Goal: Transaction & Acquisition: Book appointment/travel/reservation

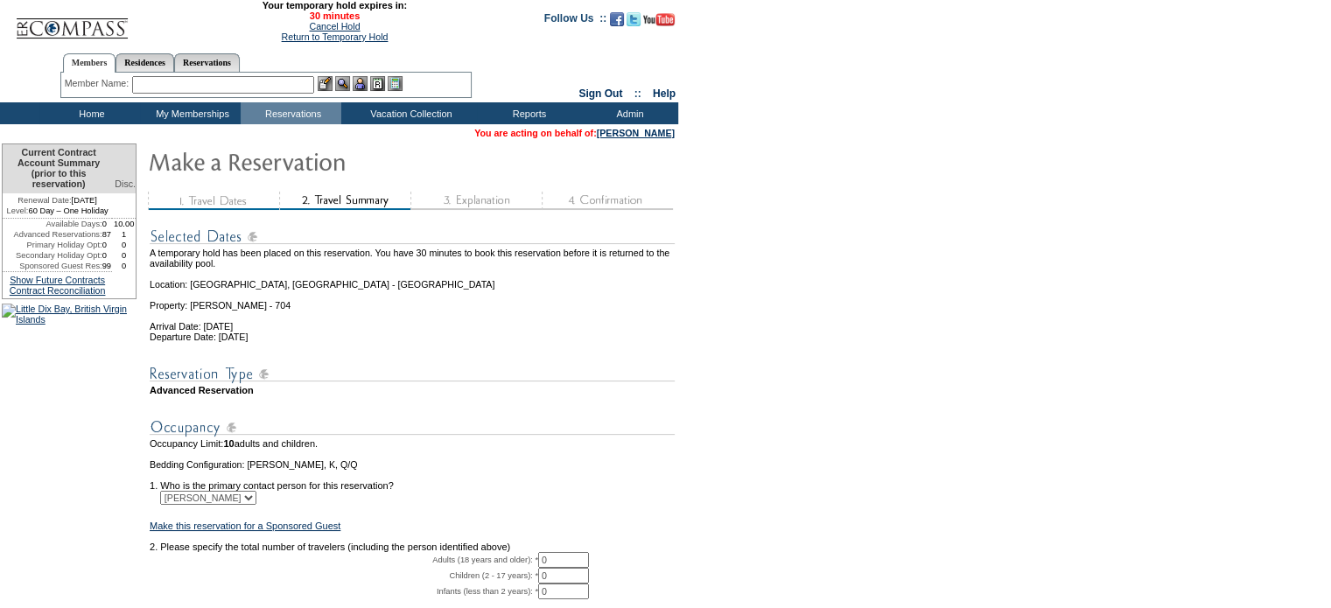
click at [575, 568] on input "0" at bounding box center [563, 560] width 51 height 16
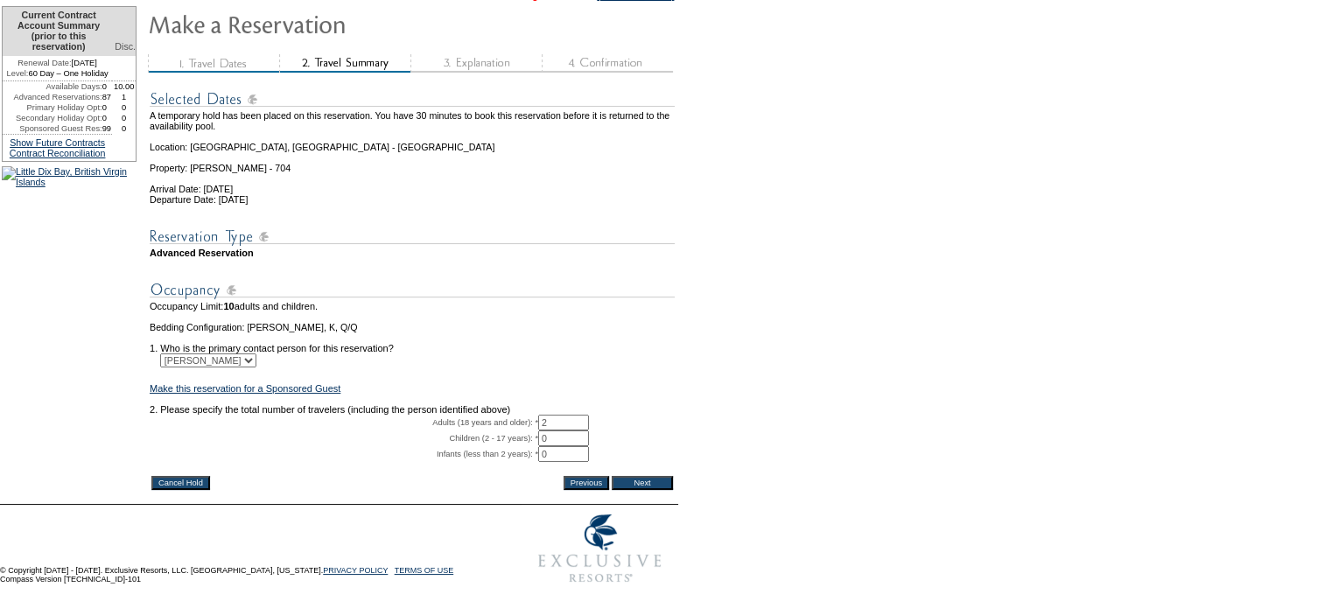
type input "2"
click at [657, 476] on input "Next" at bounding box center [641, 483] width 61 height 14
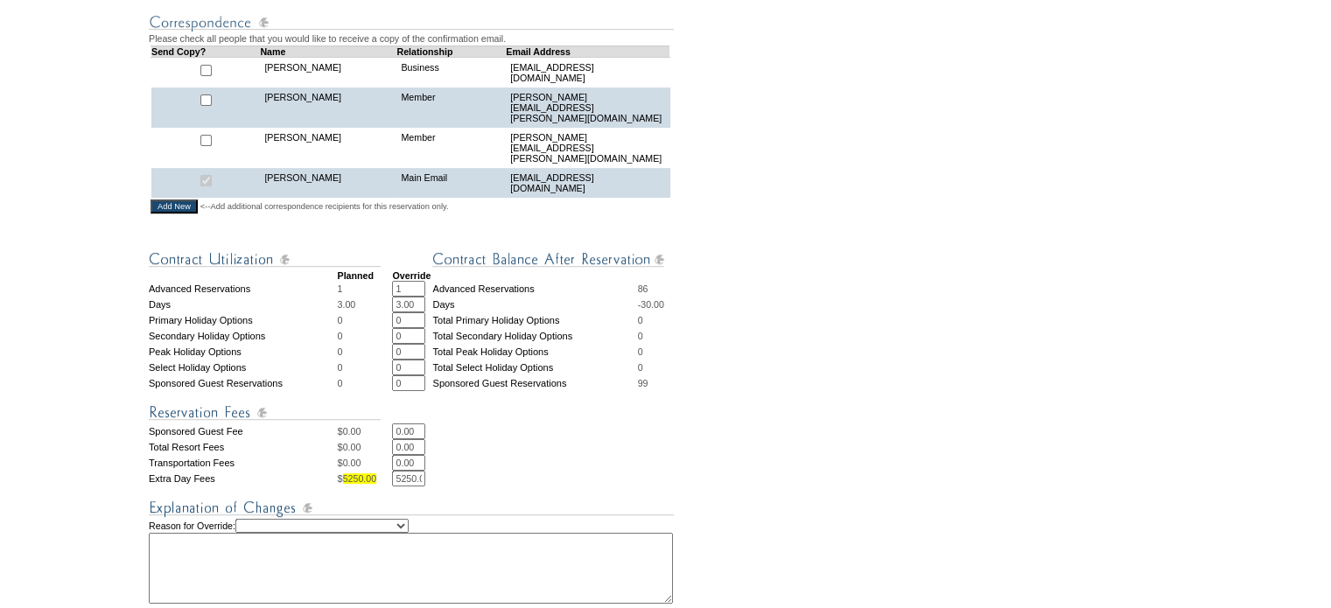
scroll to position [584, 0]
click at [360, 518] on select "Creating Continuous Stay Days Rebooked After Cancellation Editing Occupant Expe…" at bounding box center [321, 525] width 173 height 14
click at [479, 563] on textarea at bounding box center [411, 567] width 524 height 71
click at [409, 518] on select "Creating Continuous Stay Days Rebooked After Cancellation Editing Occupant Expe…" at bounding box center [321, 525] width 173 height 14
select select "1042"
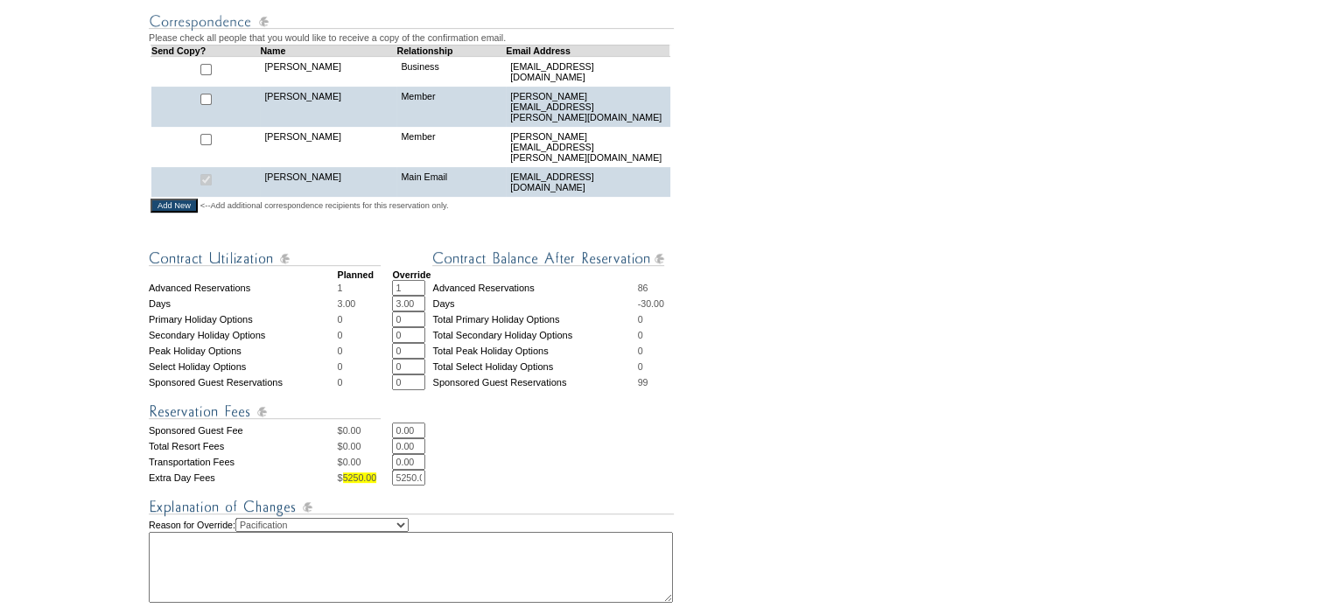
click at [253, 518] on select "Creating Continuous Stay Days Rebooked After Cancellation Editing Occupant Expe…" at bounding box center [321, 525] width 173 height 14
click at [329, 532] on textarea at bounding box center [411, 567] width 524 height 71
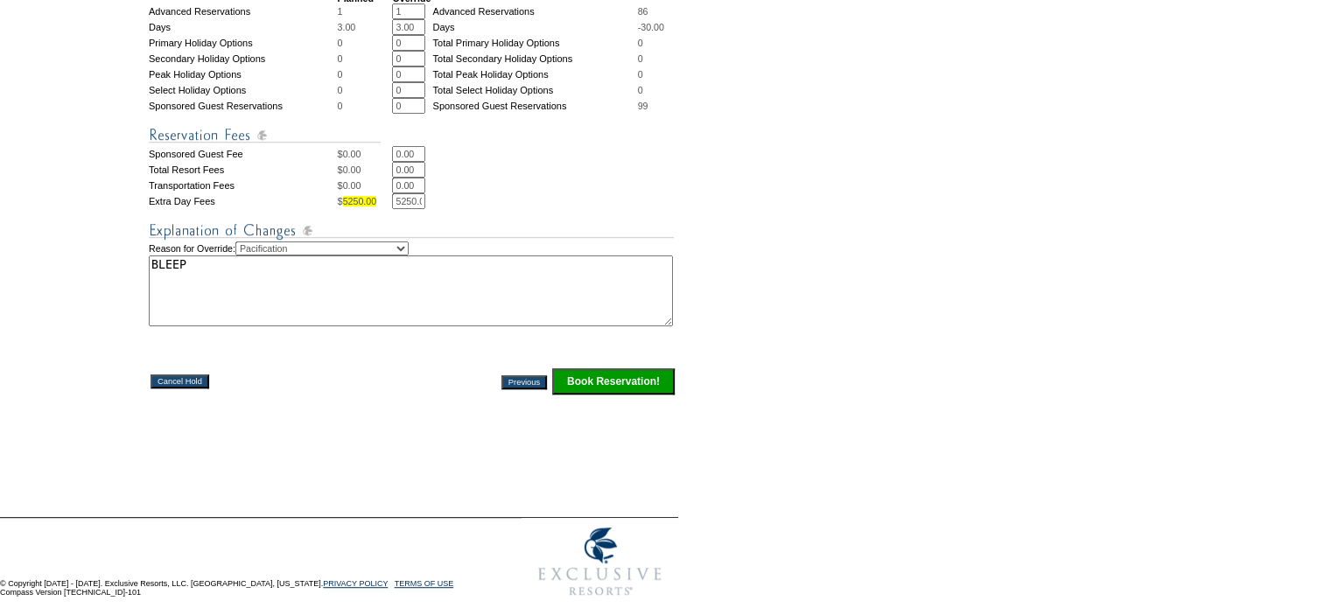
type textarea "BLEEP"
click at [602, 377] on input "Book Reservation!" at bounding box center [613, 381] width 122 height 26
